Goal: Information Seeking & Learning: Check status

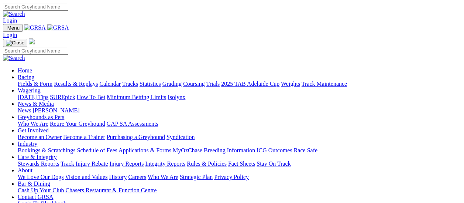
click at [37, 80] on link "Fields & Form" at bounding box center [35, 83] width 35 height 6
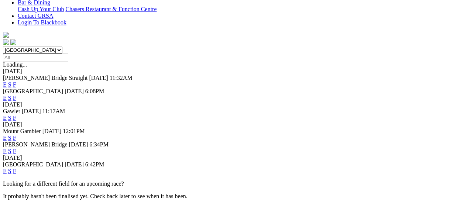
scroll to position [221, 0]
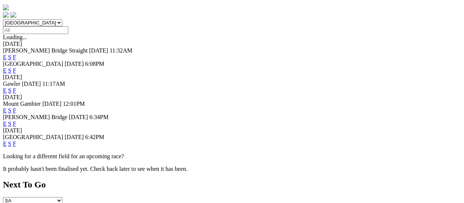
click at [16, 140] on link "F" at bounding box center [14, 143] width 3 height 6
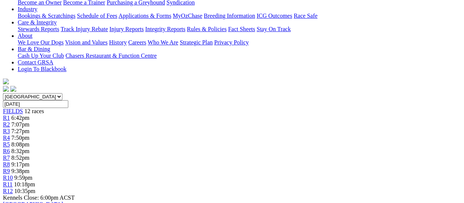
scroll to position [148, 0]
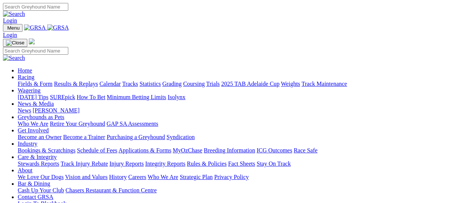
click at [76, 80] on link "Results & Replays" at bounding box center [76, 83] width 44 height 6
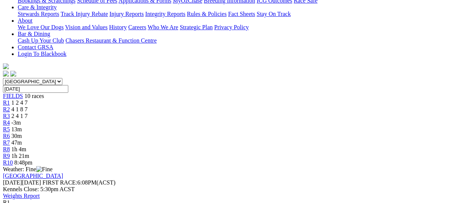
scroll to position [74, 0]
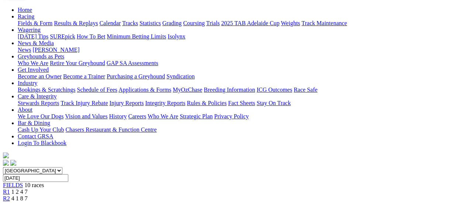
click at [10, 195] on span "R2" at bounding box center [6, 198] width 7 height 6
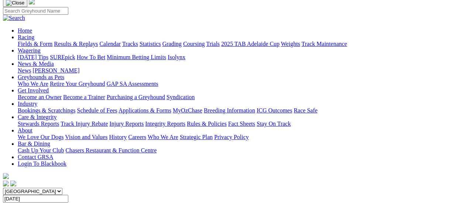
scroll to position [37, 0]
